Goal: Find specific page/section: Find specific page/section

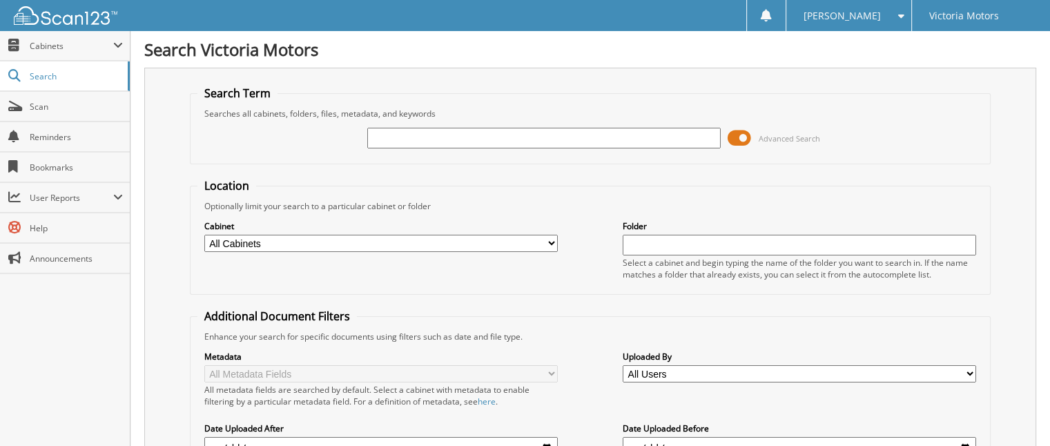
click at [429, 141] on input "text" at bounding box center [544, 138] width 354 height 21
type input "232660"
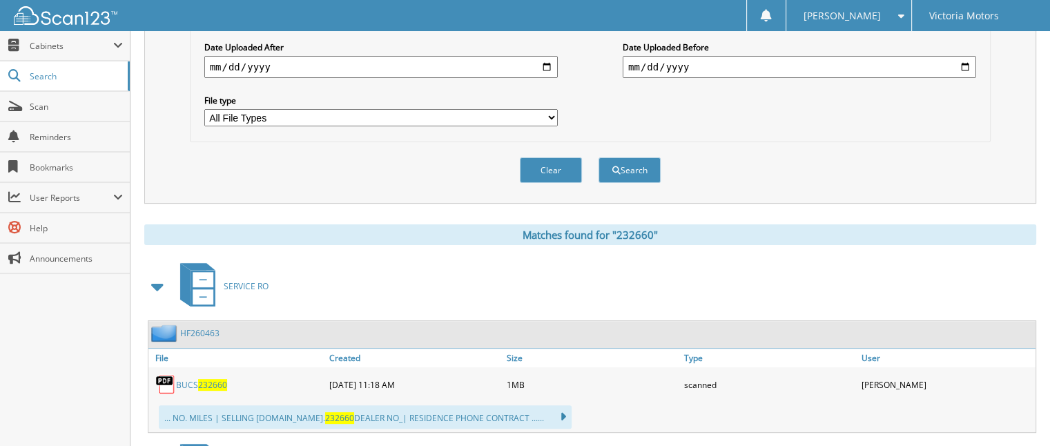
scroll to position [414, 0]
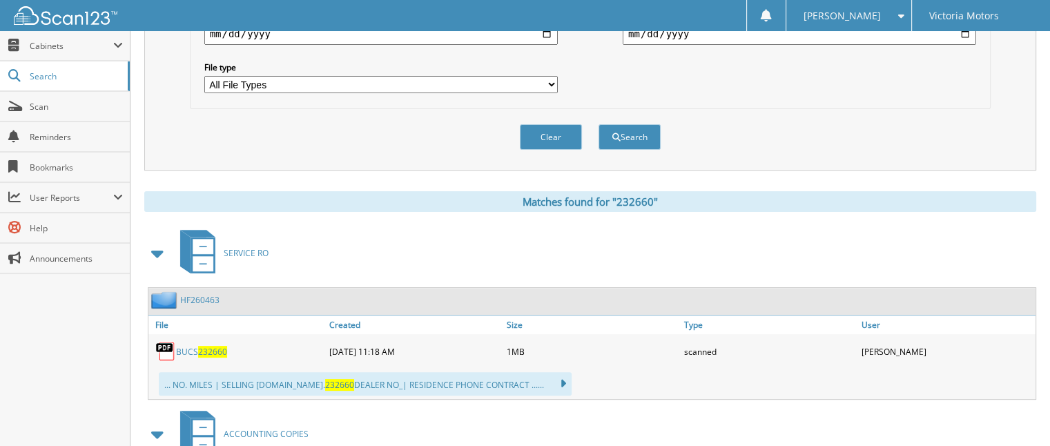
click at [193, 346] on link "BUCS 232660" at bounding box center [201, 352] width 51 height 12
